Goal: Find specific page/section: Find specific page/section

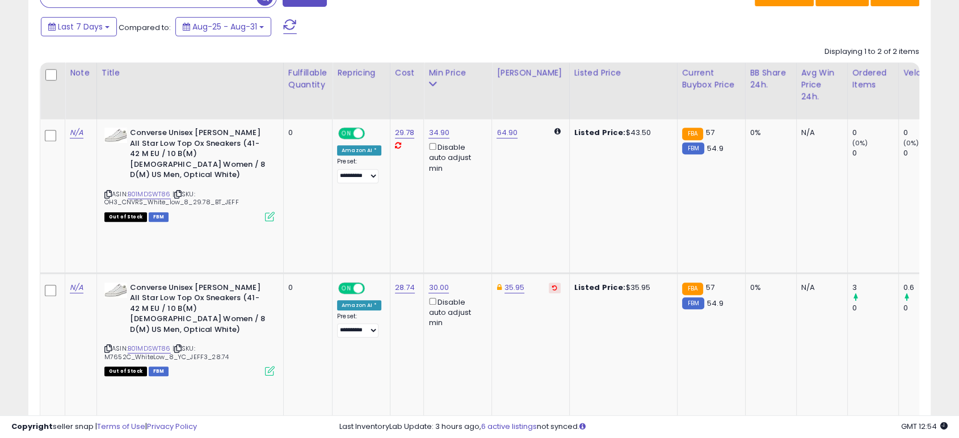
scroll to position [233, 522]
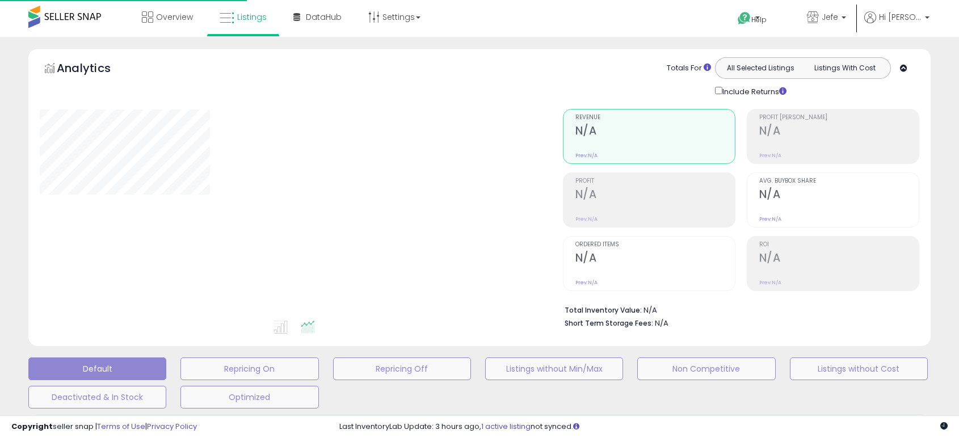
scroll to position [267, 0]
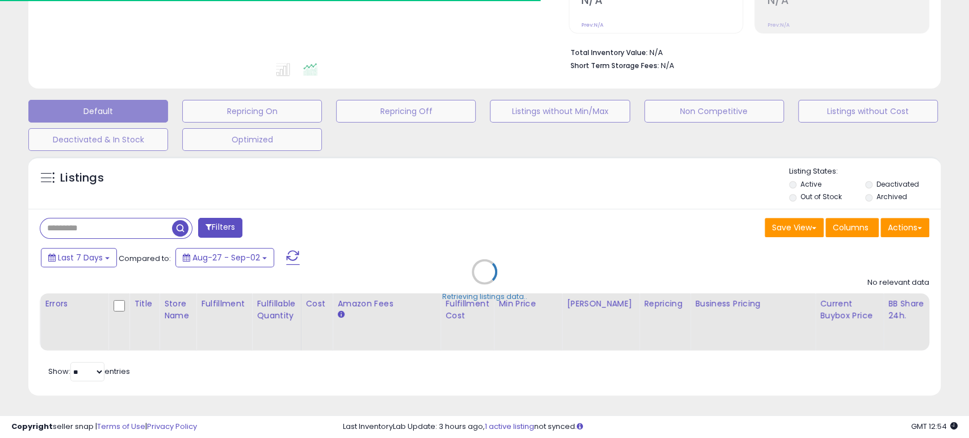
type input "**********"
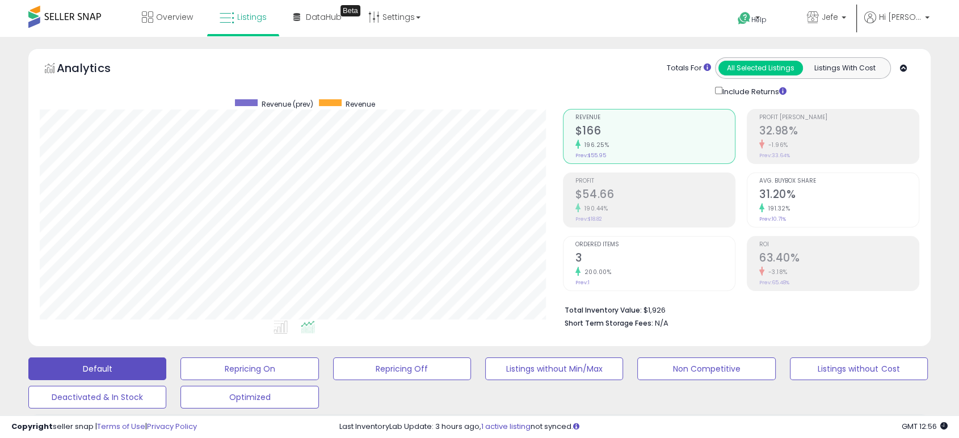
scroll to position [233, 522]
